Goal: Task Accomplishment & Management: Use online tool/utility

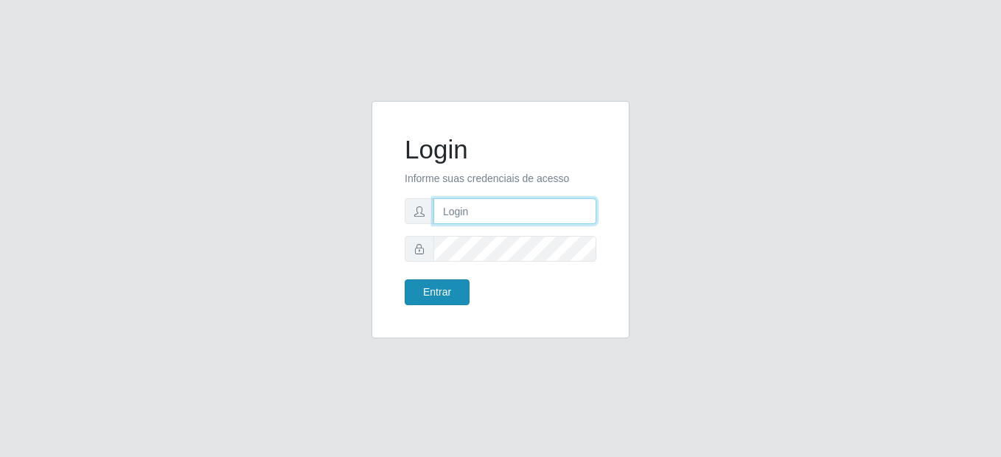
type input "mariabemais@B8"
click at [439, 295] on button "Entrar" at bounding box center [437, 292] width 65 height 26
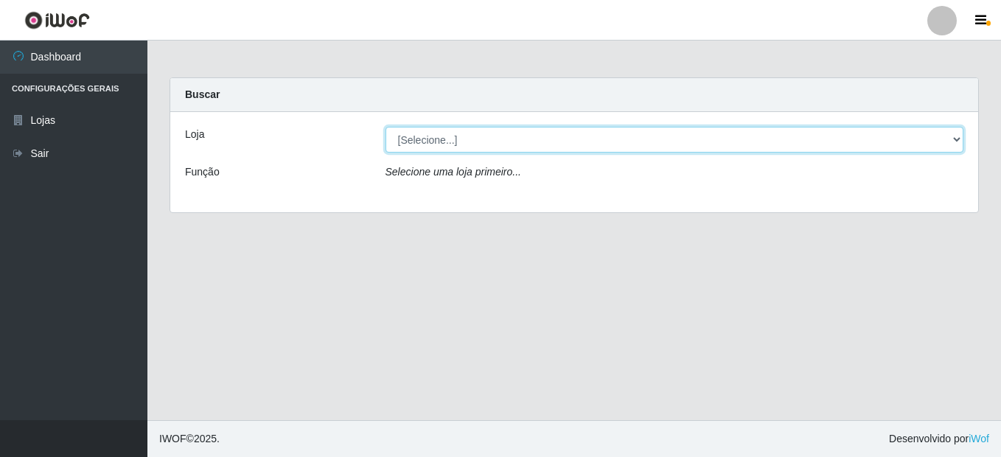
click at [451, 133] on select "[Selecione...] Bemais Supermercados - B8 [PERSON_NAME]" at bounding box center [675, 140] width 579 height 26
select select "413"
click at [386, 127] on select "[Selecione...] Bemais Supermercados - B8 [PERSON_NAME]" at bounding box center [675, 140] width 579 height 26
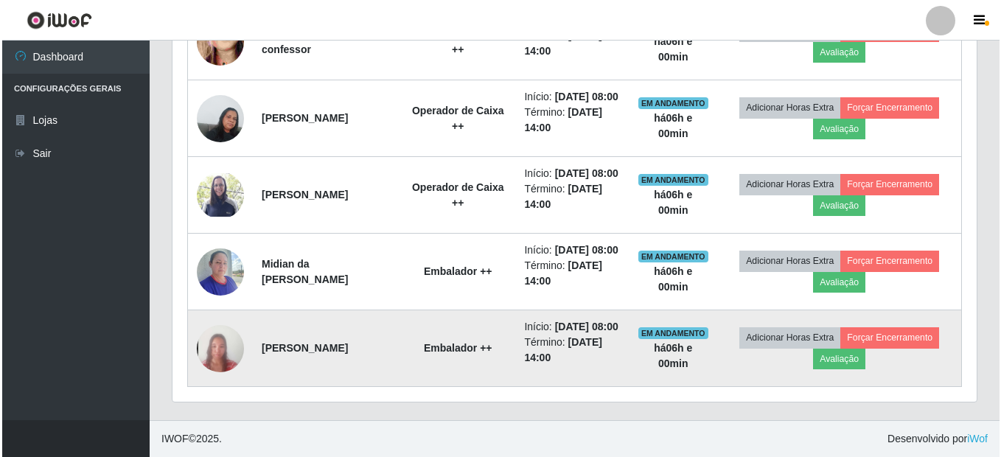
scroll to position [997, 0]
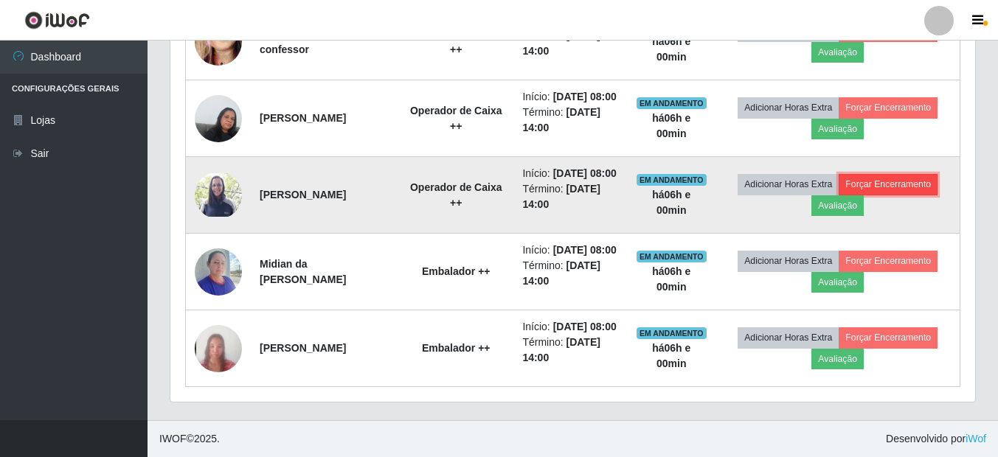
click at [910, 174] on button "Forçar Encerramento" at bounding box center [887, 184] width 99 height 21
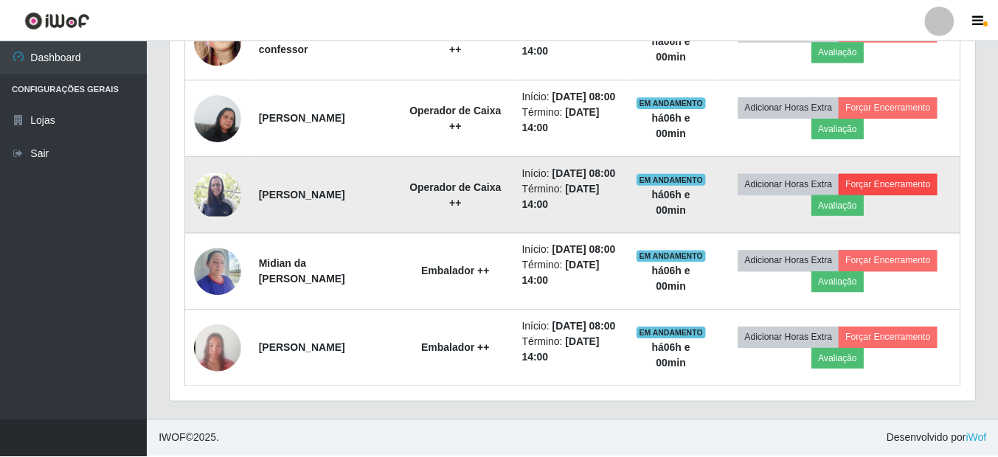
scroll to position [306, 797]
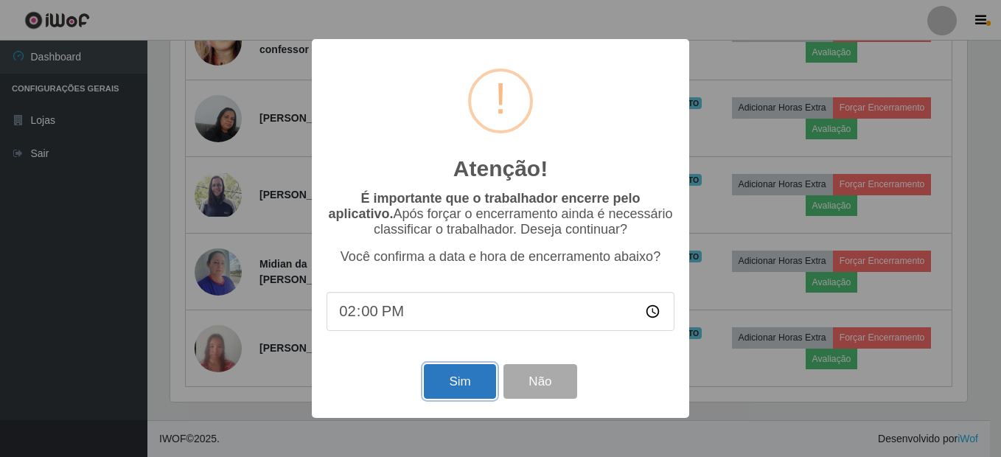
click at [464, 391] on button "Sim" at bounding box center [460, 381] width 72 height 35
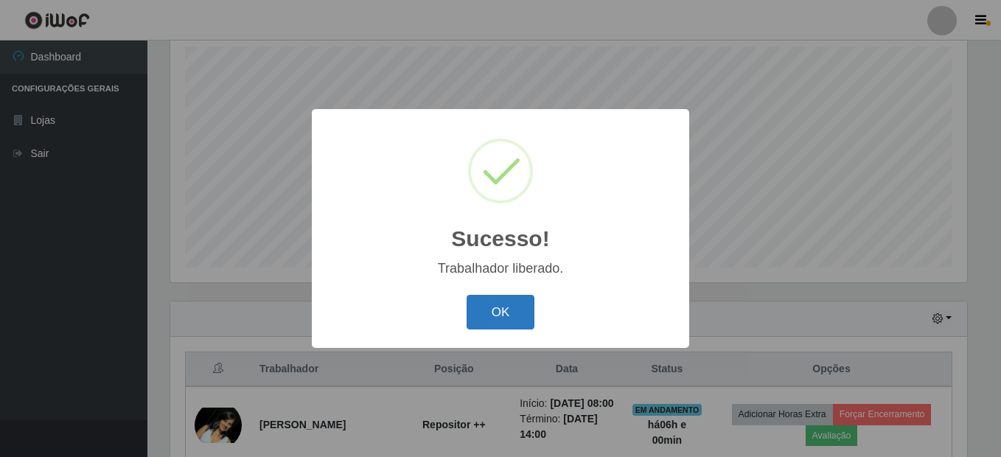
click at [509, 316] on button "OK" at bounding box center [501, 312] width 69 height 35
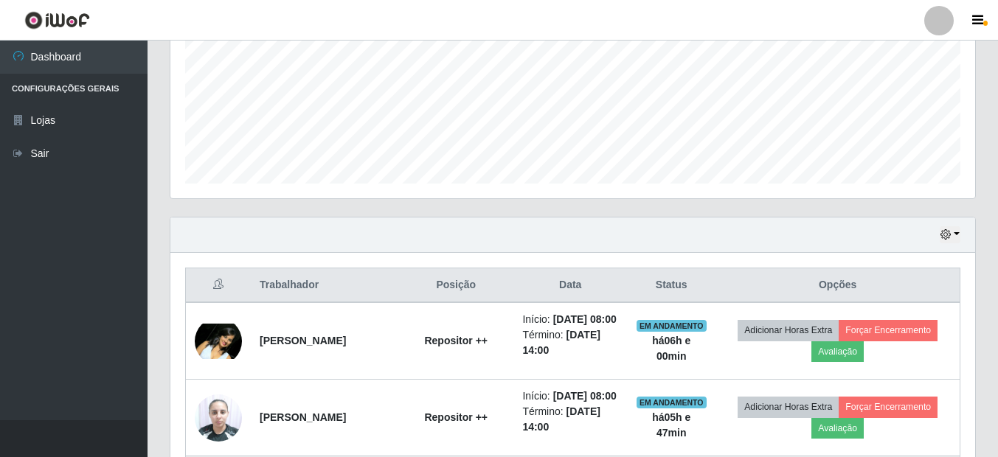
scroll to position [481, 0]
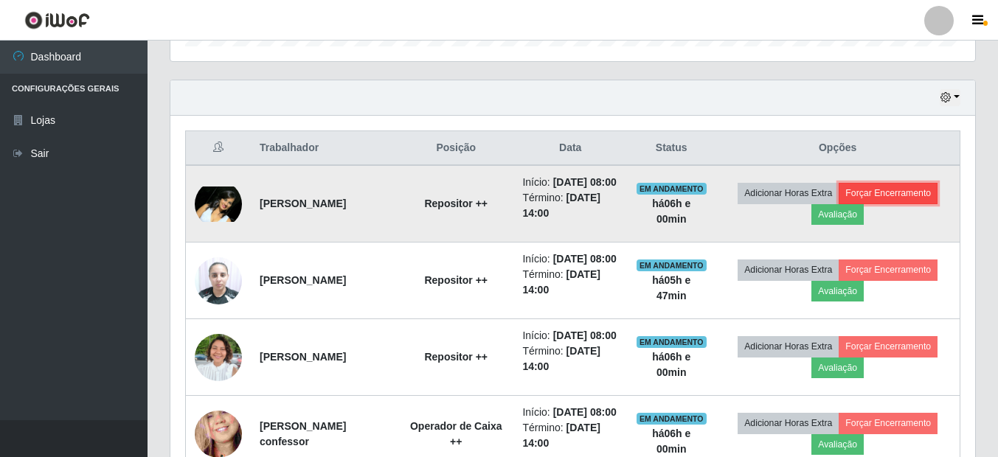
click at [902, 196] on button "Forçar Encerramento" at bounding box center [887, 193] width 99 height 21
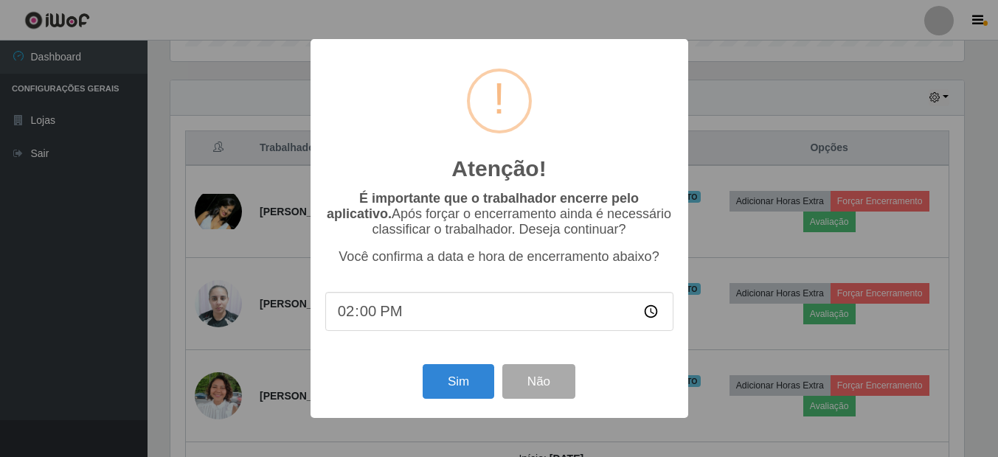
scroll to position [306, 797]
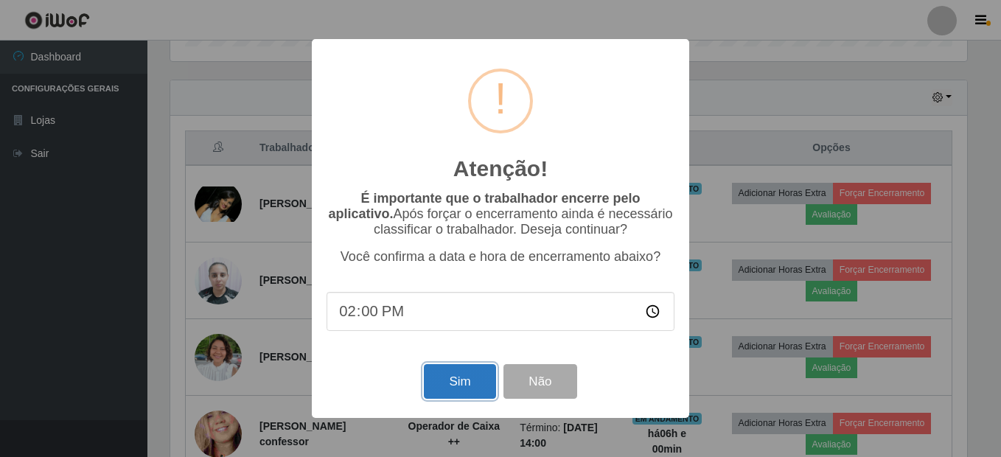
click at [467, 386] on button "Sim" at bounding box center [460, 381] width 72 height 35
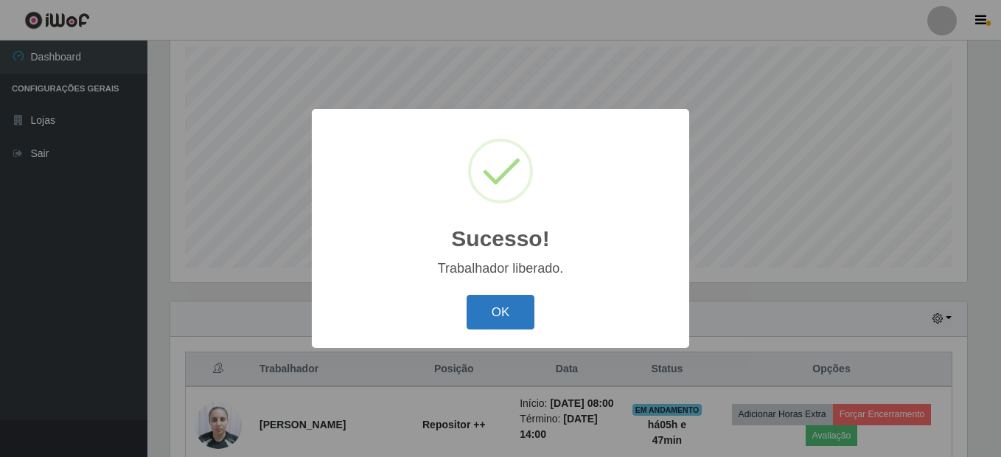
click at [501, 315] on button "OK" at bounding box center [501, 312] width 69 height 35
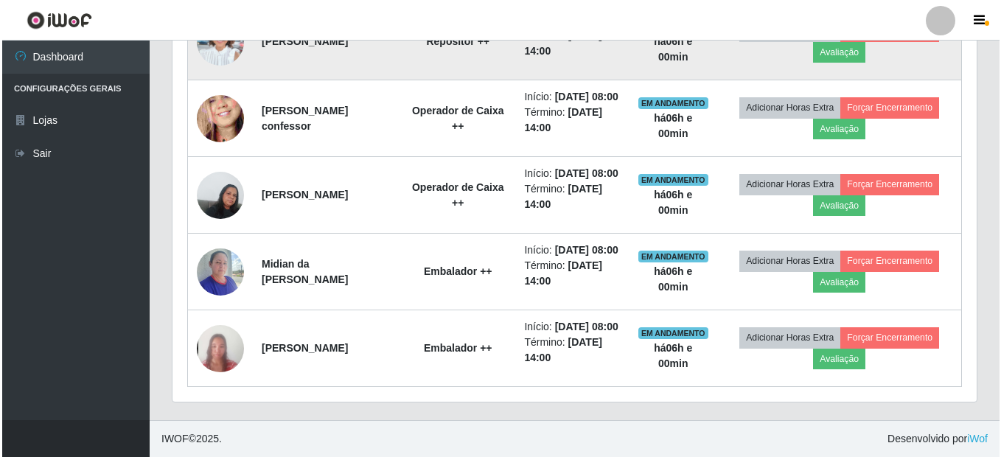
scroll to position [812, 0]
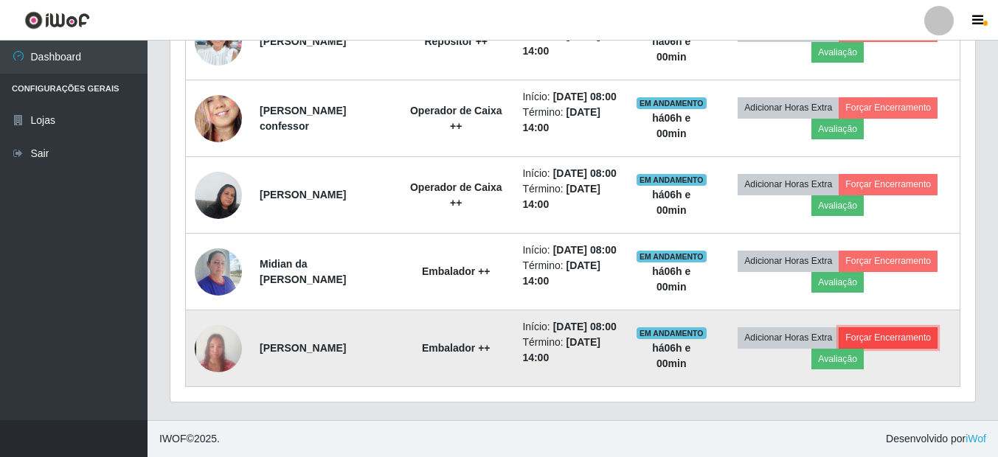
click at [904, 333] on button "Forçar Encerramento" at bounding box center [887, 337] width 99 height 21
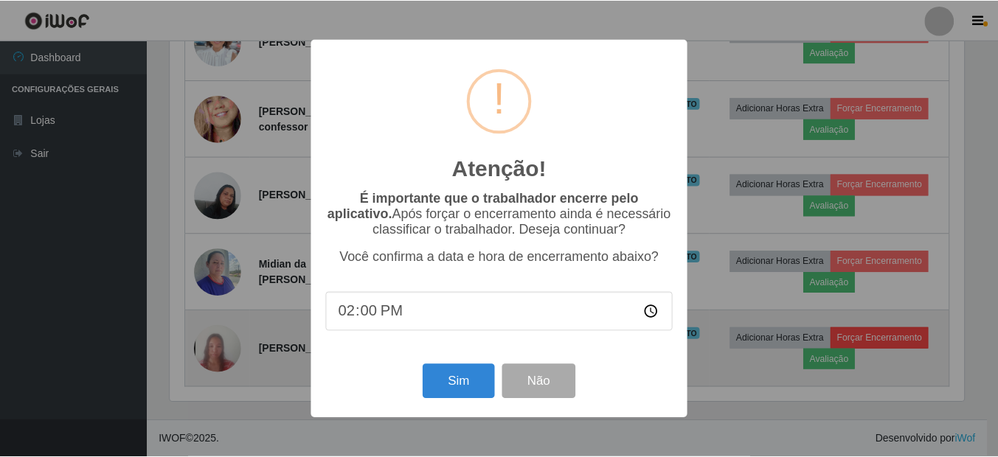
scroll to position [306, 797]
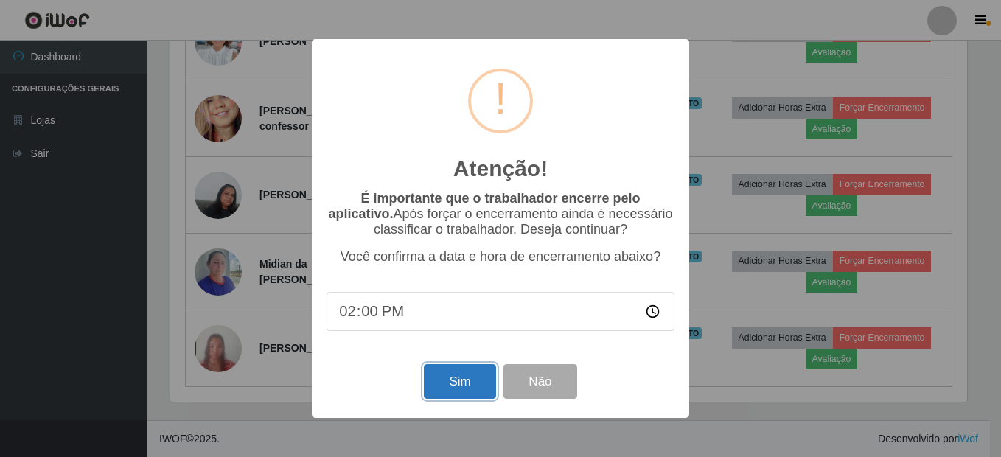
click at [459, 386] on button "Sim" at bounding box center [460, 381] width 72 height 35
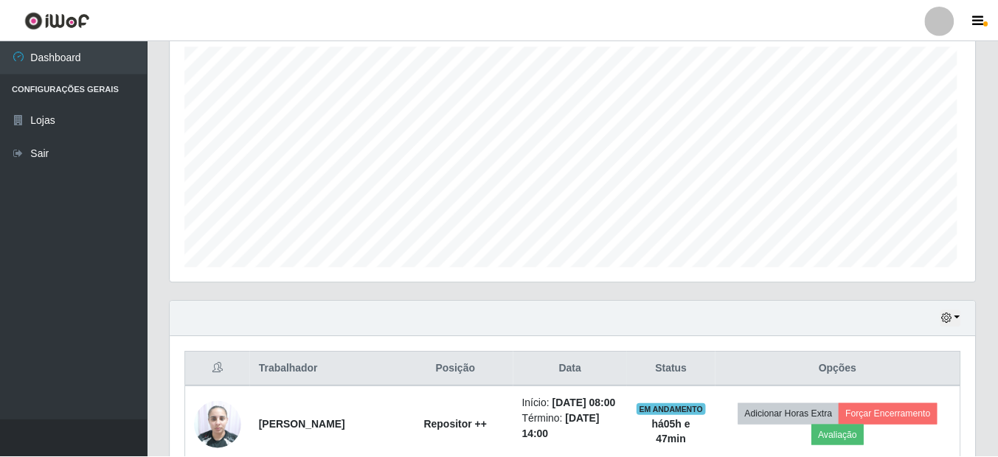
scroll to position [0, 0]
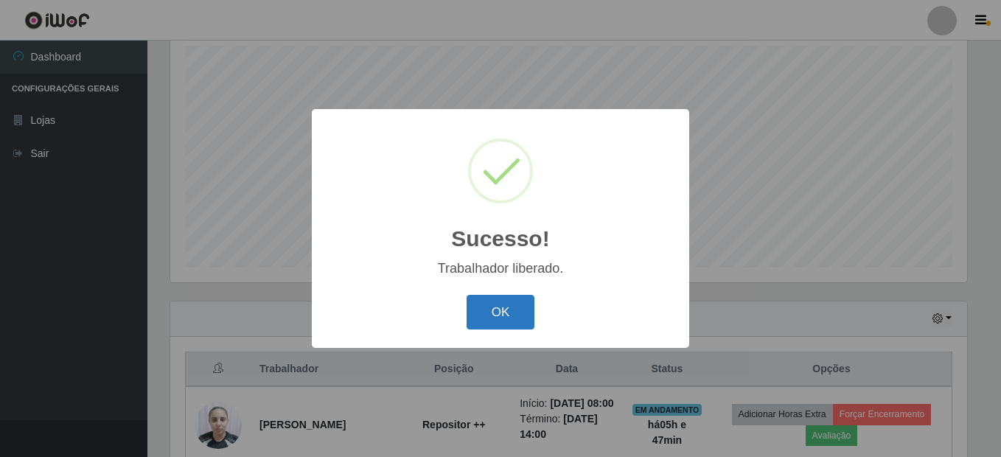
click at [505, 315] on button "OK" at bounding box center [501, 312] width 69 height 35
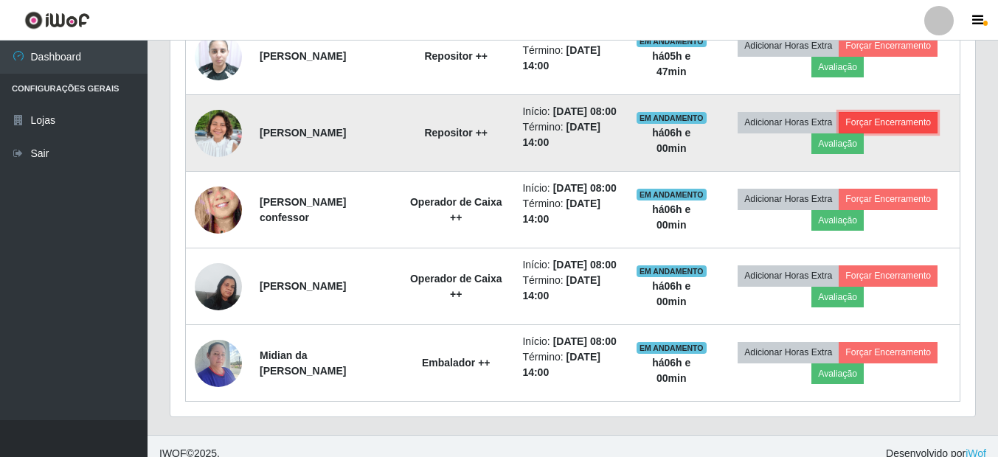
click at [911, 133] on button "Forçar Encerramento" at bounding box center [887, 122] width 99 height 21
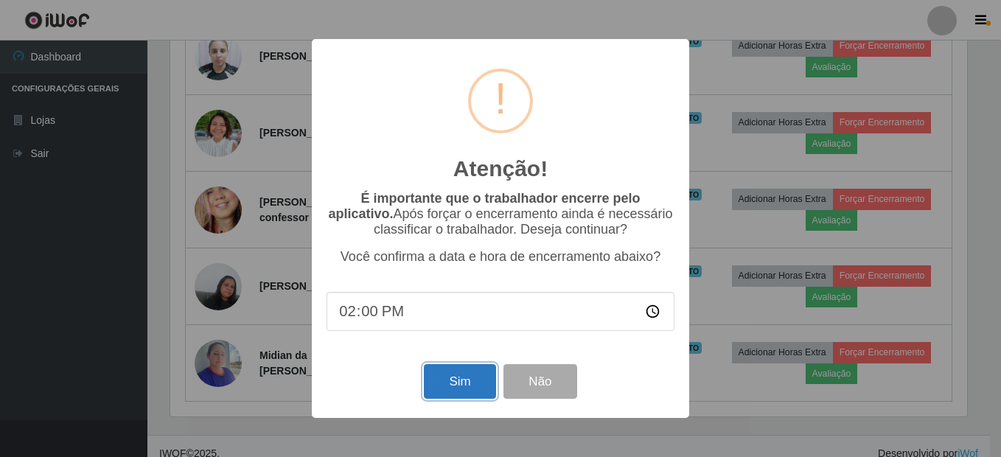
click at [467, 386] on button "Sim" at bounding box center [460, 381] width 72 height 35
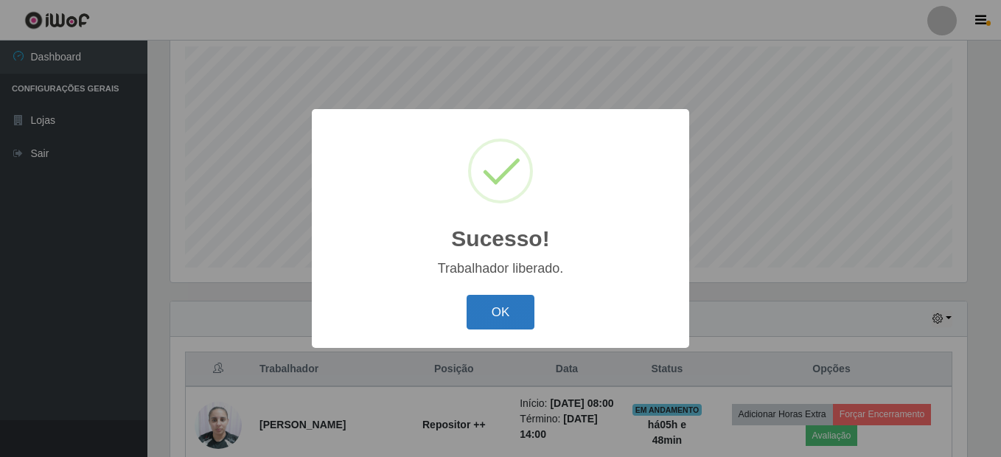
click at [509, 310] on button "OK" at bounding box center [501, 312] width 69 height 35
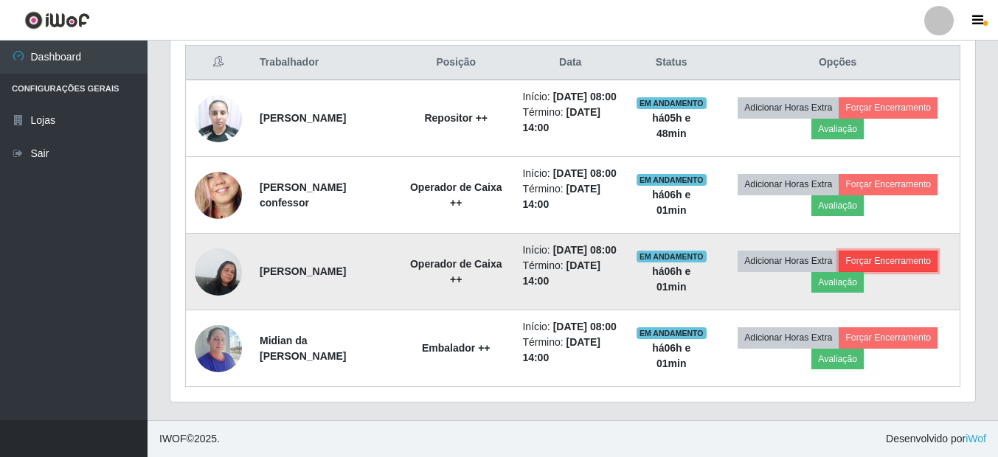
click at [906, 251] on button "Forçar Encerramento" at bounding box center [887, 261] width 99 height 21
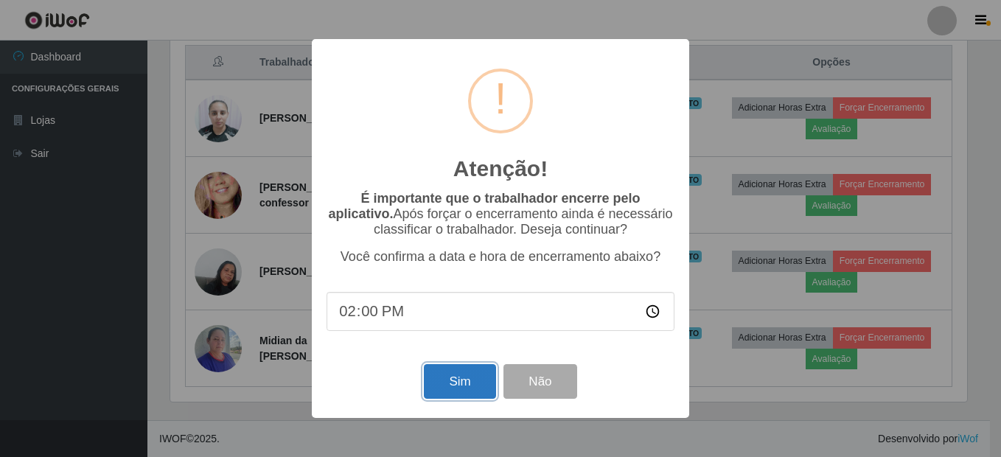
click at [467, 384] on button "Sim" at bounding box center [460, 381] width 72 height 35
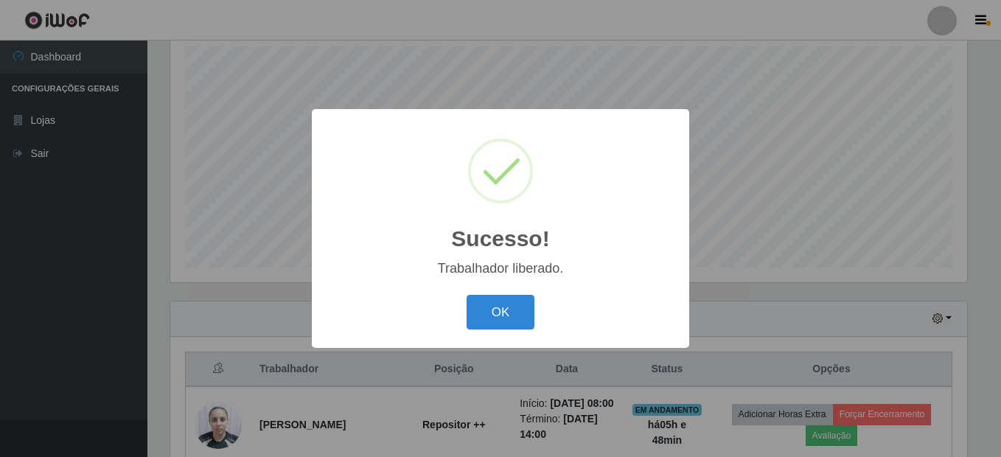
click at [492, 328] on button "OK" at bounding box center [501, 312] width 69 height 35
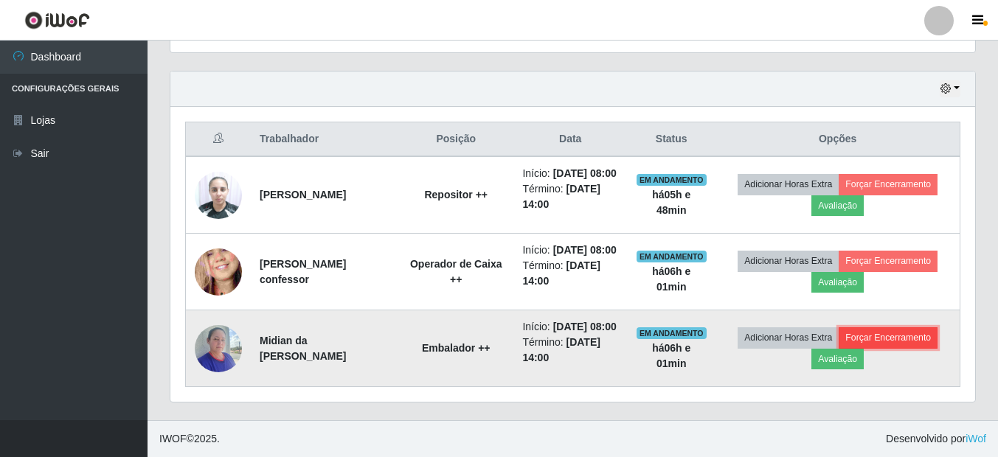
click at [891, 330] on button "Forçar Encerramento" at bounding box center [887, 337] width 99 height 21
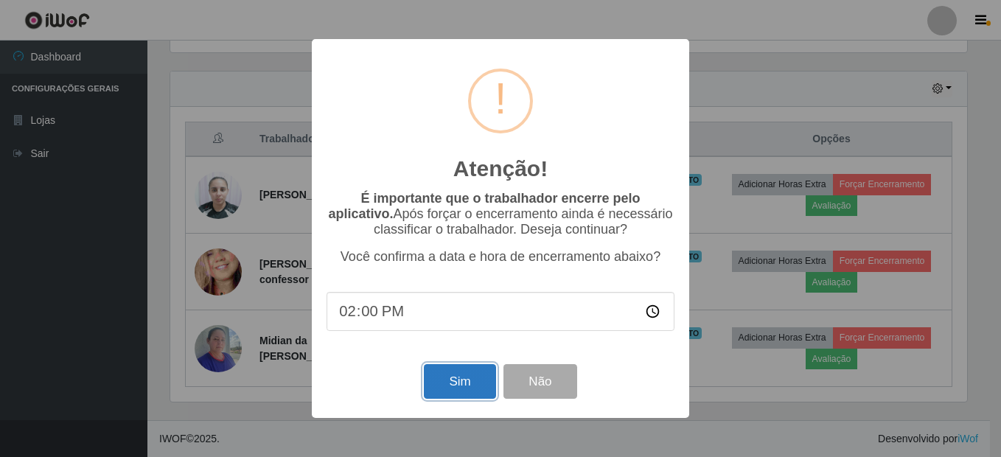
click at [467, 376] on button "Sim" at bounding box center [460, 381] width 72 height 35
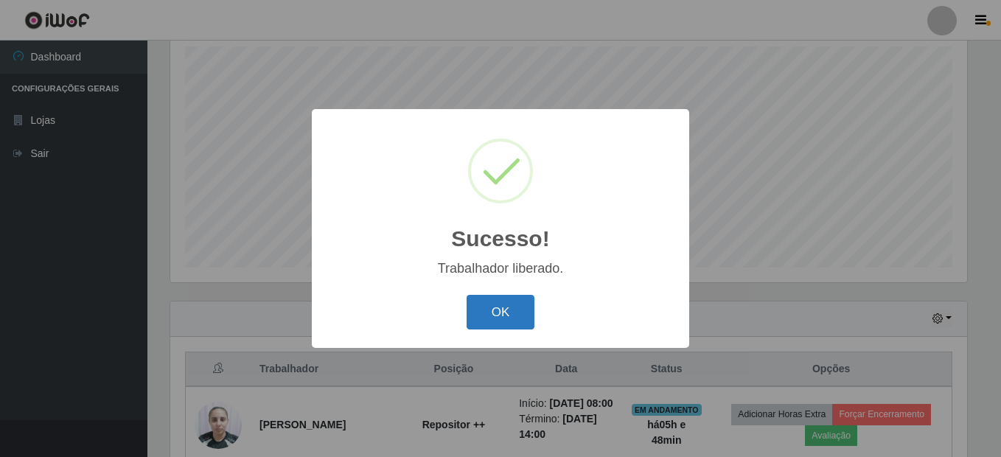
click at [516, 312] on button "OK" at bounding box center [501, 312] width 69 height 35
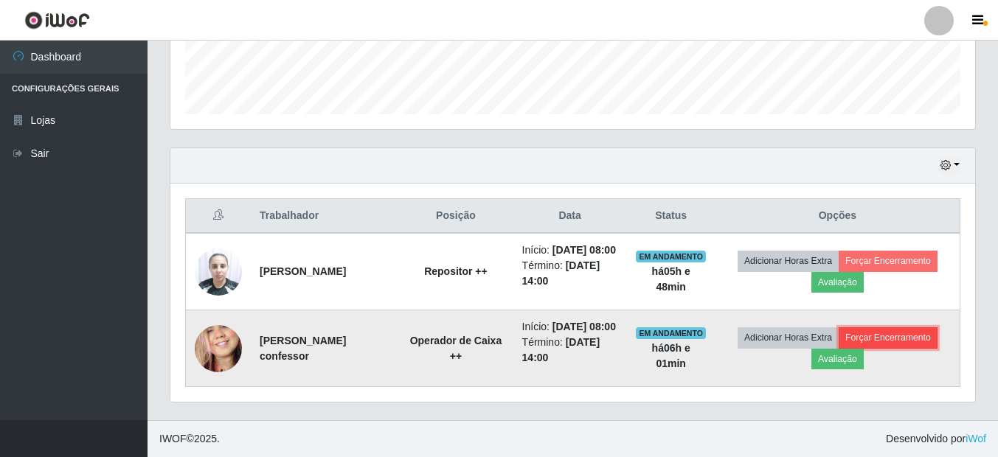
click at [907, 333] on button "Forçar Encerramento" at bounding box center [887, 337] width 99 height 21
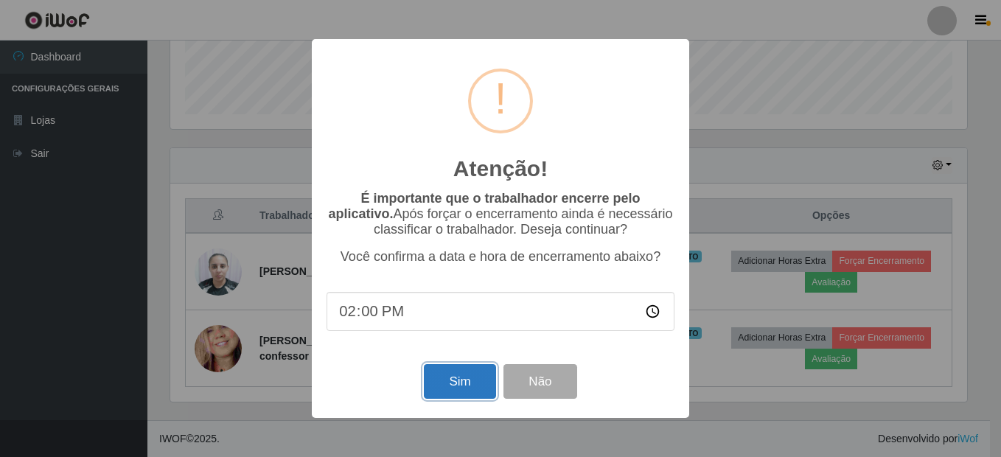
click at [470, 387] on button "Sim" at bounding box center [460, 381] width 72 height 35
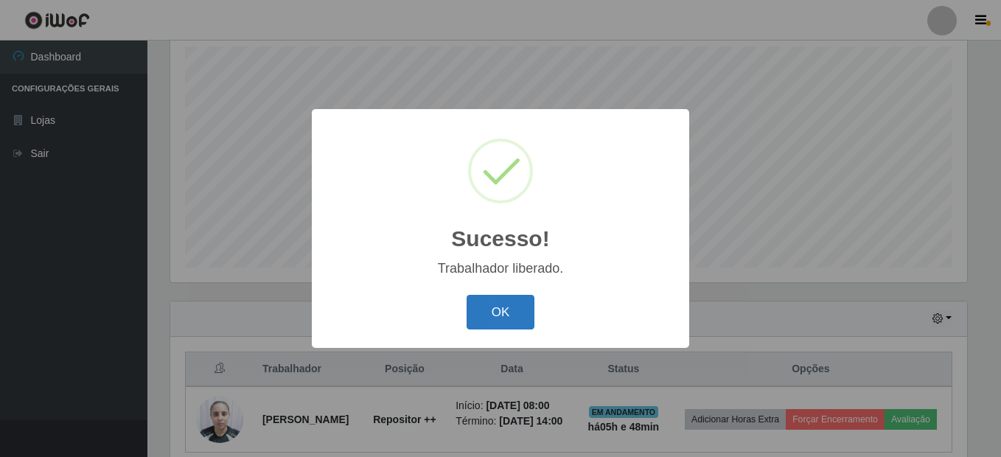
click at [483, 313] on button "OK" at bounding box center [501, 312] width 69 height 35
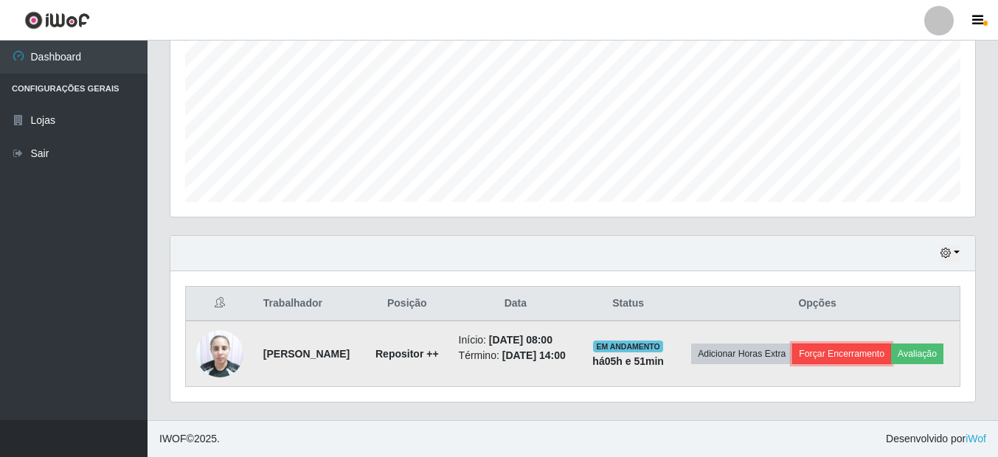
click at [891, 344] on button "Forçar Encerramento" at bounding box center [841, 354] width 99 height 21
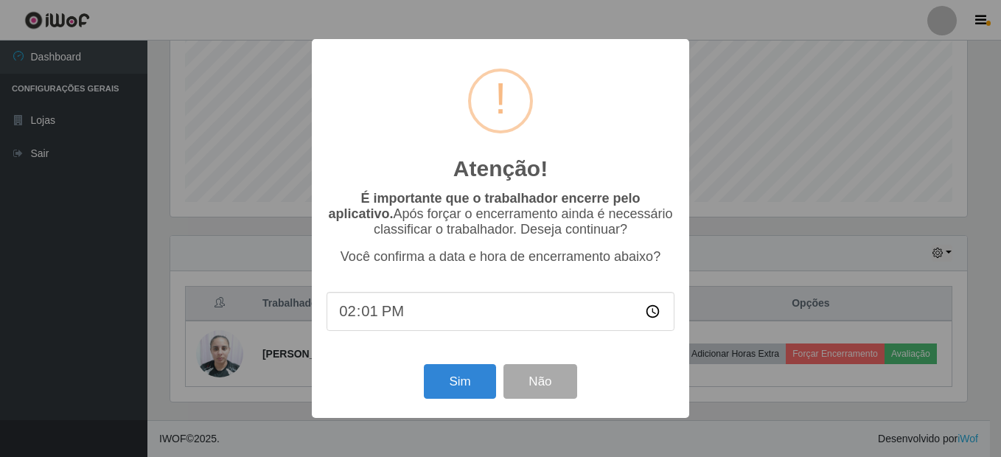
type input "14:13"
click at [462, 374] on button "Sim" at bounding box center [460, 381] width 72 height 35
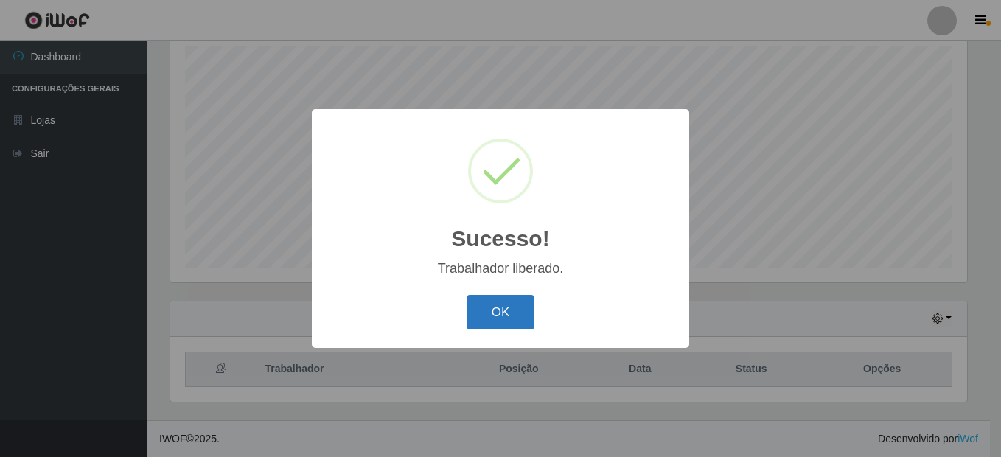
click at [516, 313] on button "OK" at bounding box center [501, 312] width 69 height 35
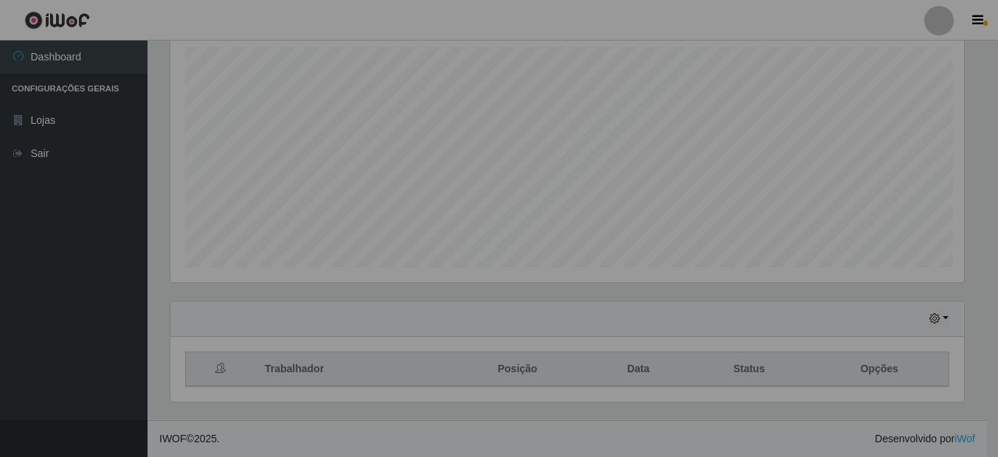
scroll to position [306, 804]
